Goal: Task Accomplishment & Management: Manage account settings

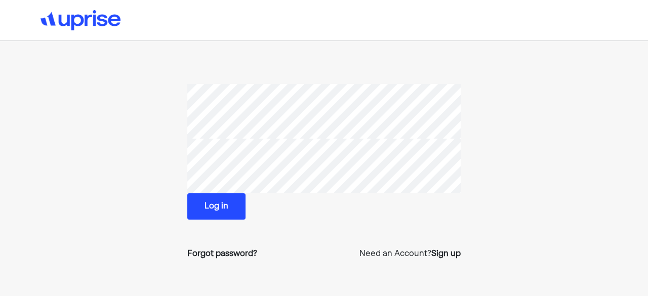
click at [220, 206] on button "Log in" at bounding box center [216, 206] width 58 height 26
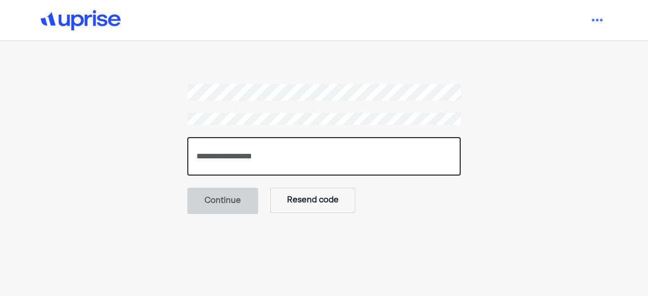
click at [259, 151] on input "number" at bounding box center [323, 156] width 273 height 38
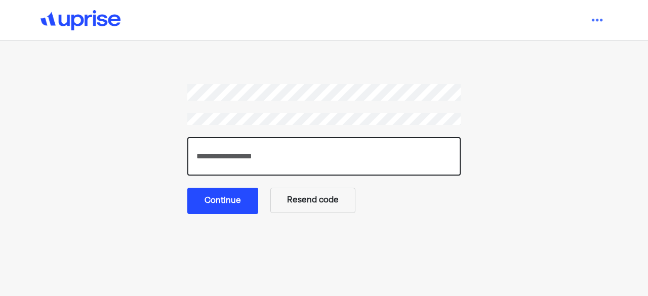
type input "******"
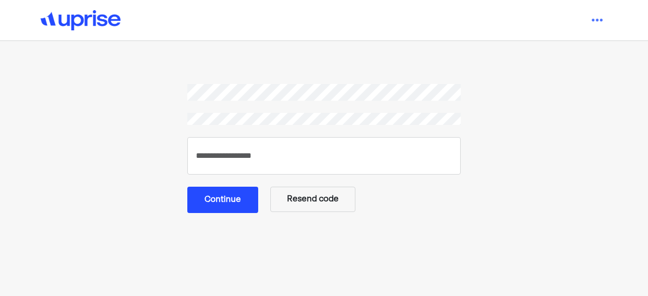
click at [226, 201] on button "Continue" at bounding box center [222, 200] width 71 height 26
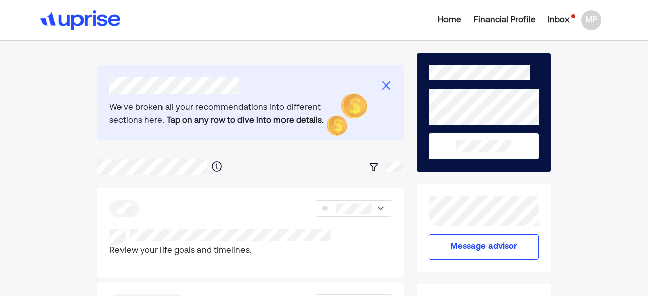
click at [551, 20] on div "Inbox" at bounding box center [557, 20] width 21 height 12
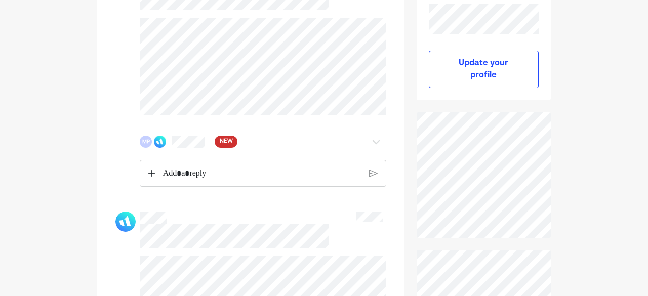
scroll to position [219, 0]
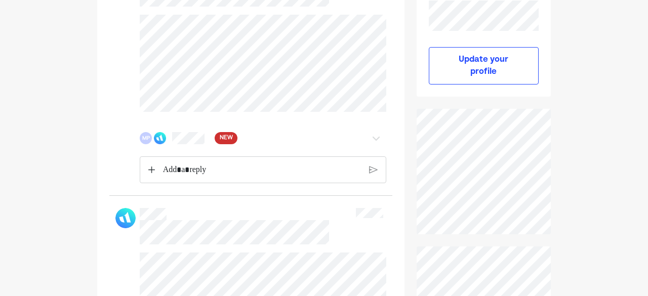
click at [222, 137] on span "NEW" at bounding box center [226, 138] width 13 height 10
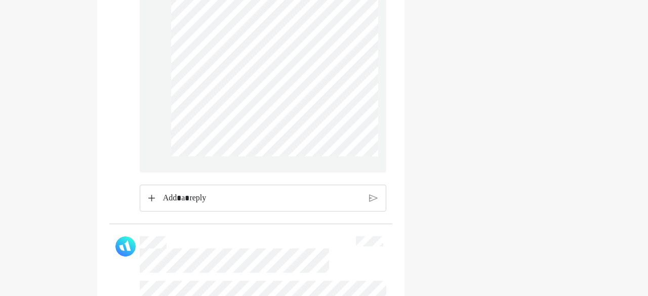
scroll to position [1291, 0]
click at [189, 201] on p "Rich Text Editor. Editing area: main" at bounding box center [261, 198] width 199 height 13
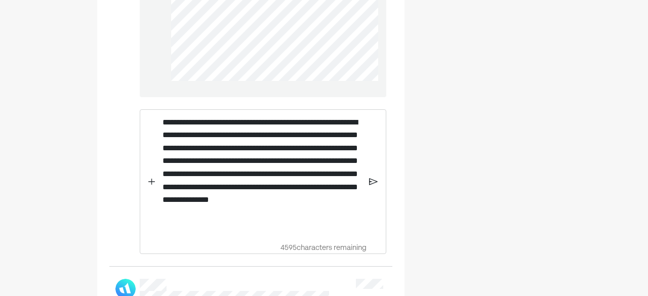
scroll to position [1369, 0]
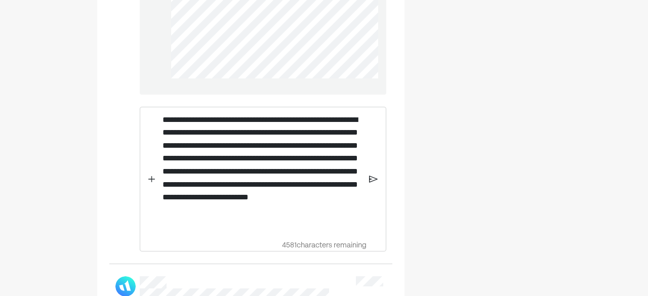
click at [372, 177] on img at bounding box center [373, 179] width 8 height 9
